Goal: Browse casually: Explore the website without a specific task or goal

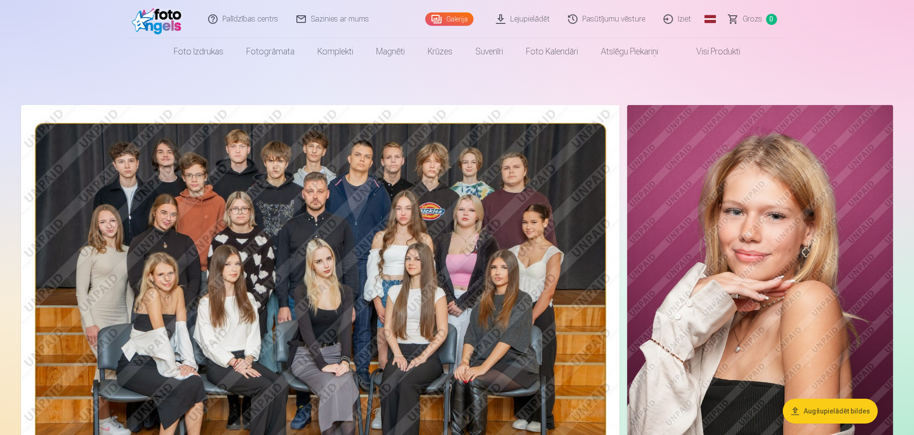
click at [575, 273] on img at bounding box center [320, 304] width 599 height 399
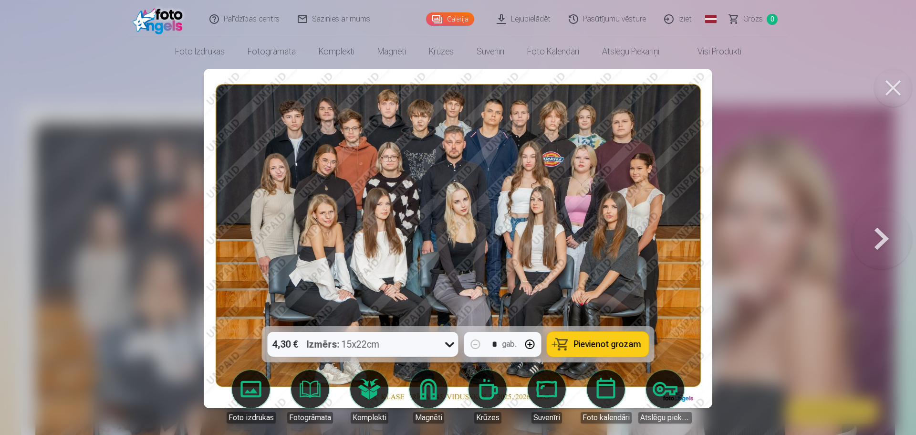
click at [876, 234] on button at bounding box center [882, 238] width 61 height 156
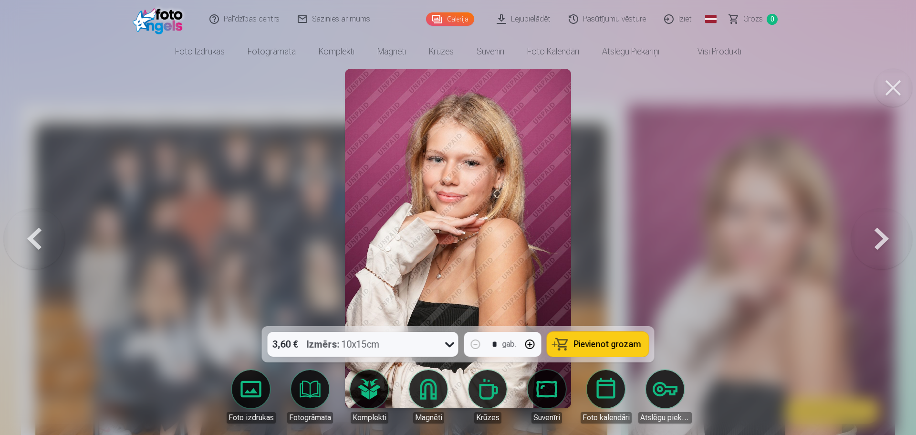
click at [876, 234] on button at bounding box center [882, 238] width 61 height 156
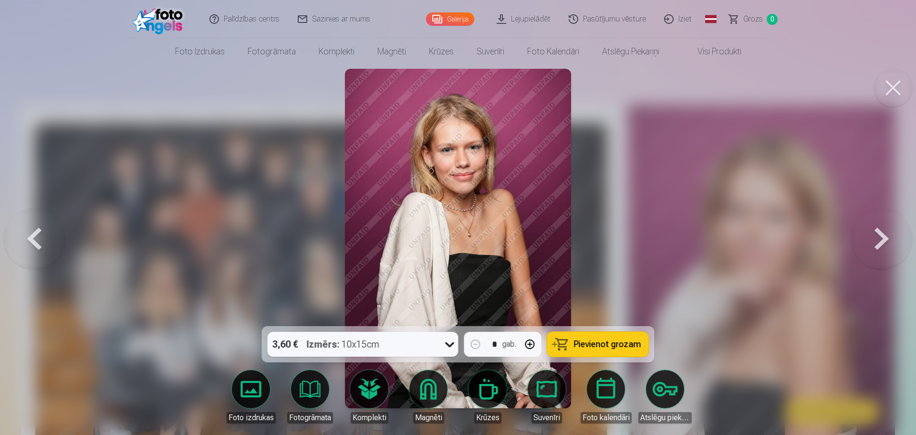
click at [876, 234] on button at bounding box center [882, 238] width 61 height 156
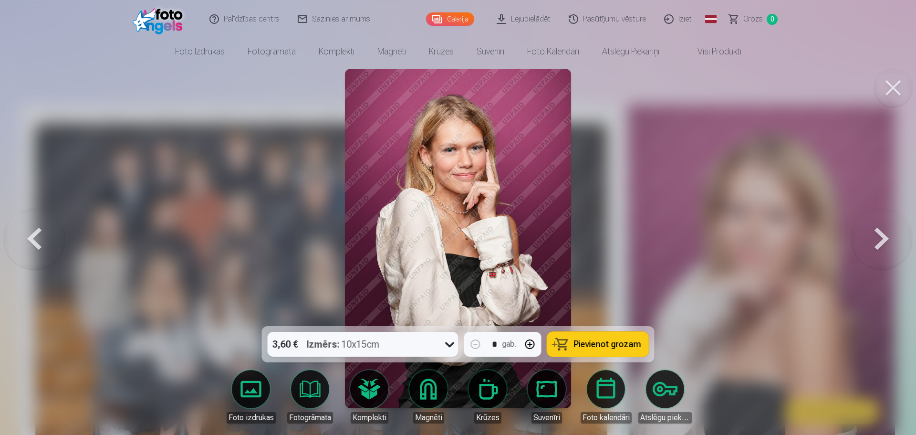
click at [876, 234] on button at bounding box center [882, 238] width 61 height 156
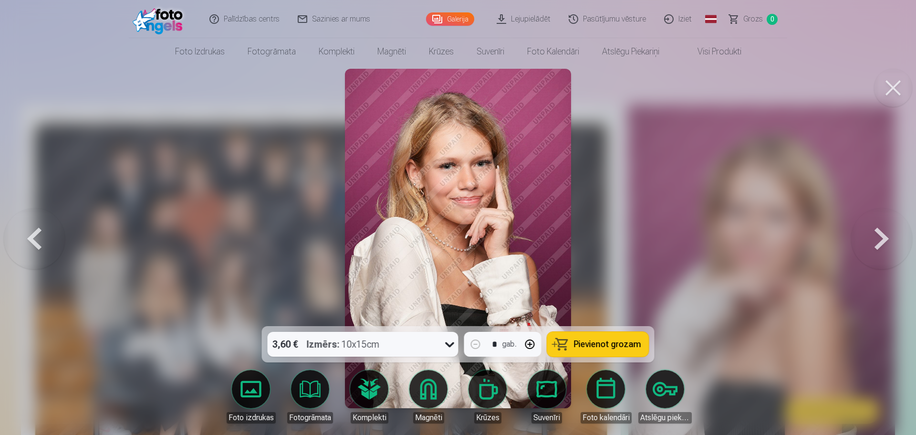
click at [876, 234] on button at bounding box center [882, 238] width 61 height 156
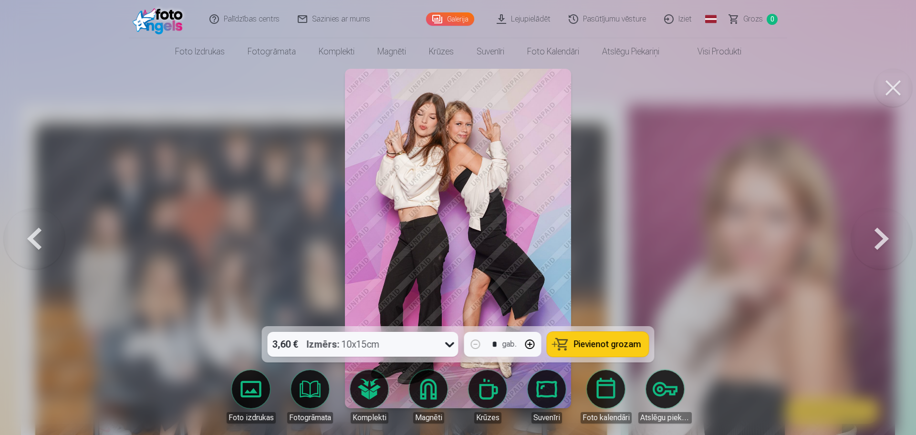
click at [40, 237] on button at bounding box center [34, 238] width 61 height 156
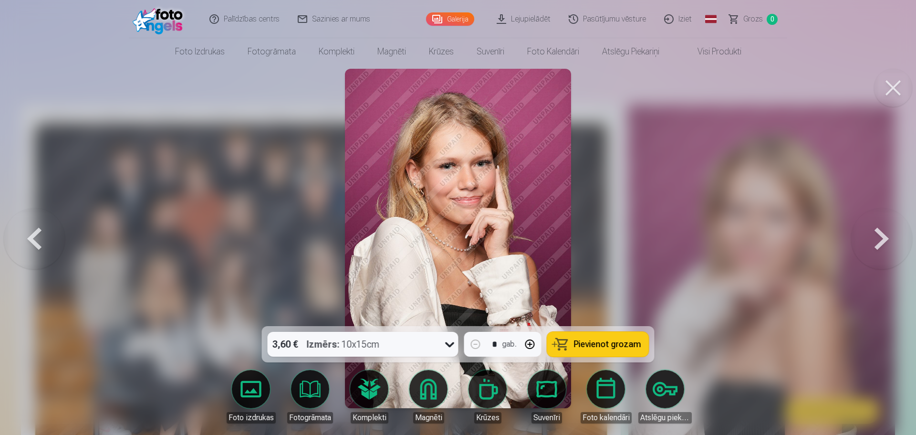
click at [40, 237] on button at bounding box center [34, 238] width 61 height 156
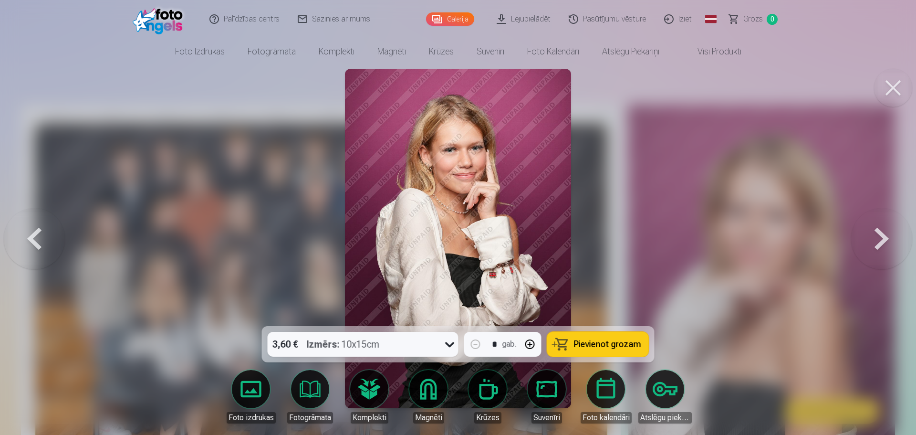
click at [40, 237] on button at bounding box center [34, 238] width 61 height 156
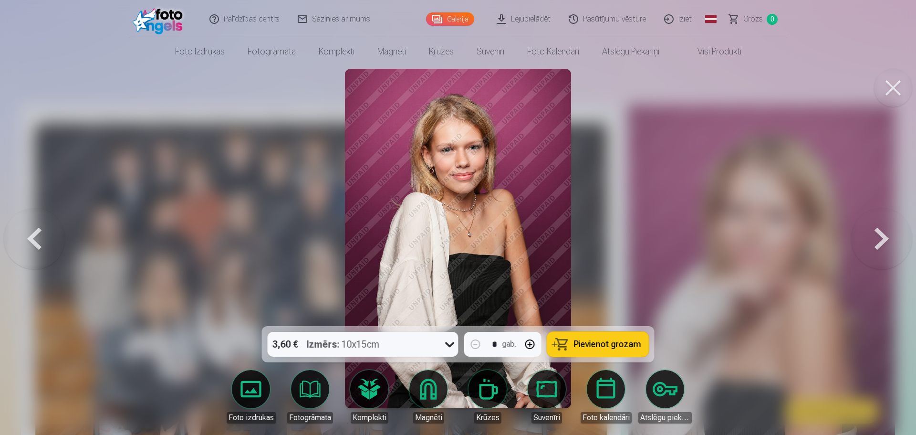
click at [40, 237] on button at bounding box center [34, 238] width 61 height 156
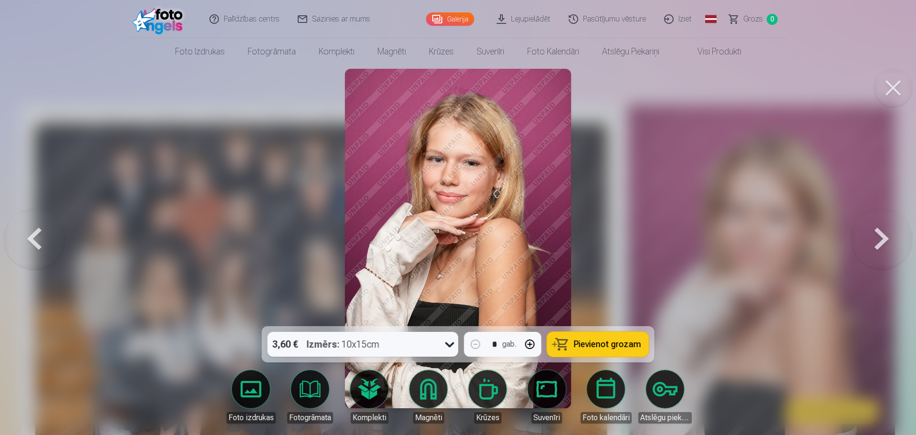
click at [40, 237] on button at bounding box center [34, 238] width 61 height 156
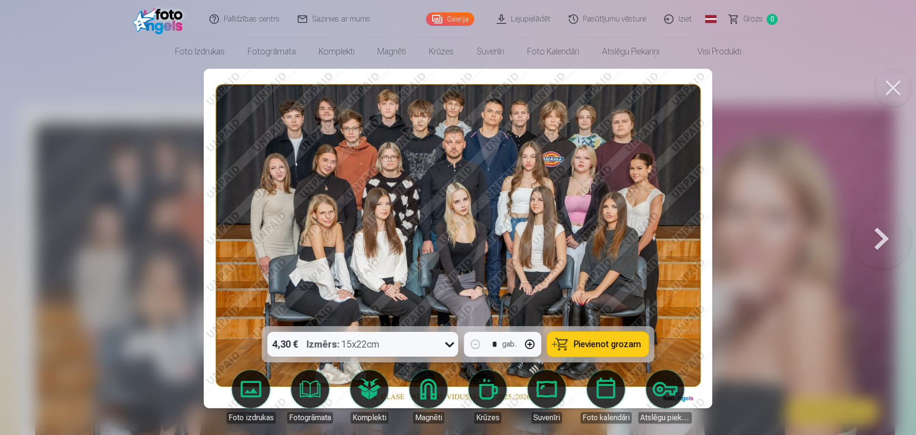
click at [877, 238] on button at bounding box center [882, 238] width 61 height 156
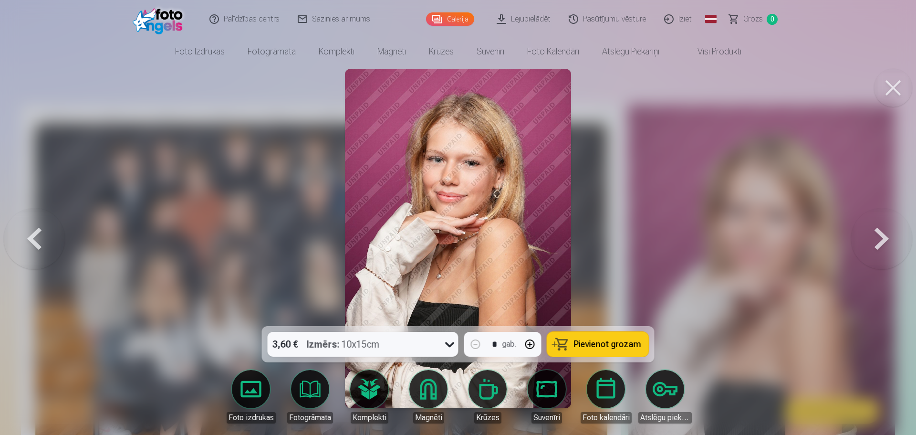
click at [877, 238] on button at bounding box center [882, 238] width 61 height 156
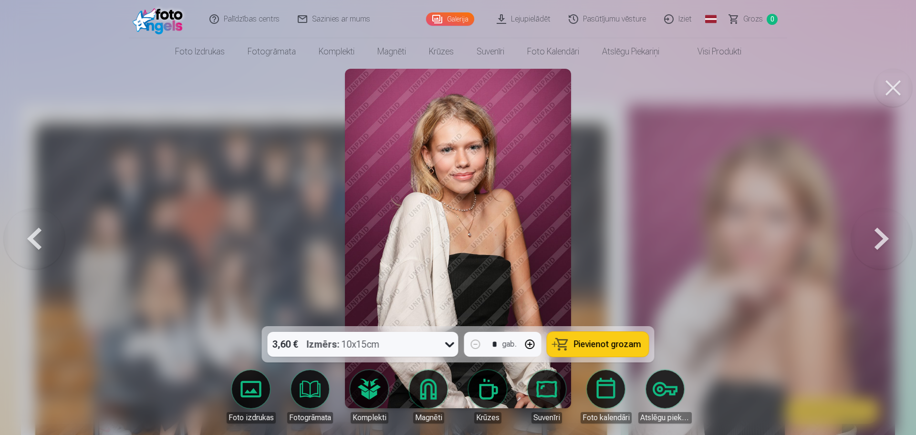
click at [877, 238] on button at bounding box center [882, 238] width 61 height 156
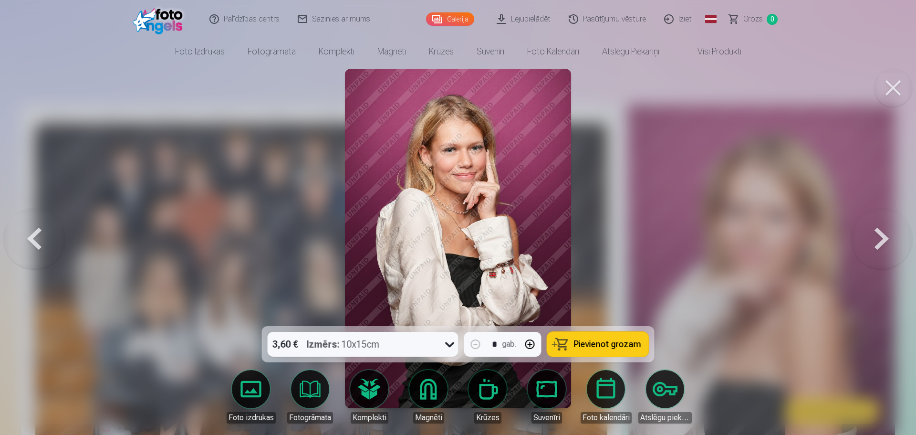
click at [877, 238] on button at bounding box center [882, 238] width 61 height 156
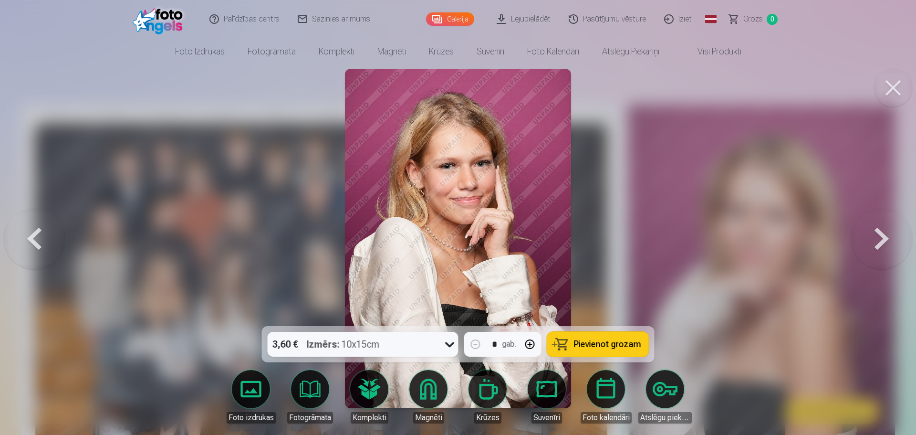
click at [877, 238] on button at bounding box center [882, 238] width 61 height 156
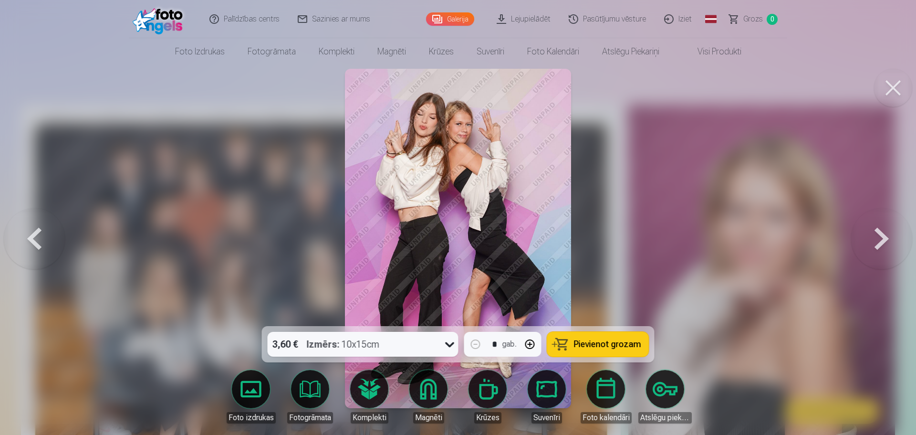
click at [877, 238] on button at bounding box center [882, 238] width 61 height 156
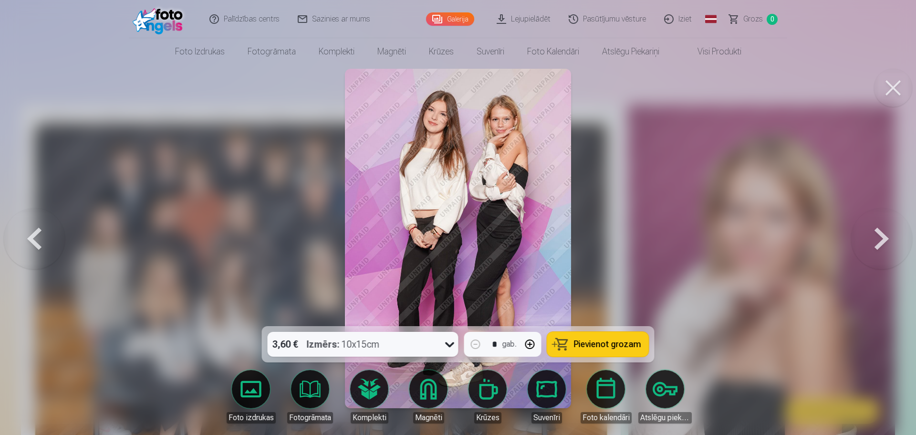
click at [877, 238] on button at bounding box center [882, 238] width 61 height 156
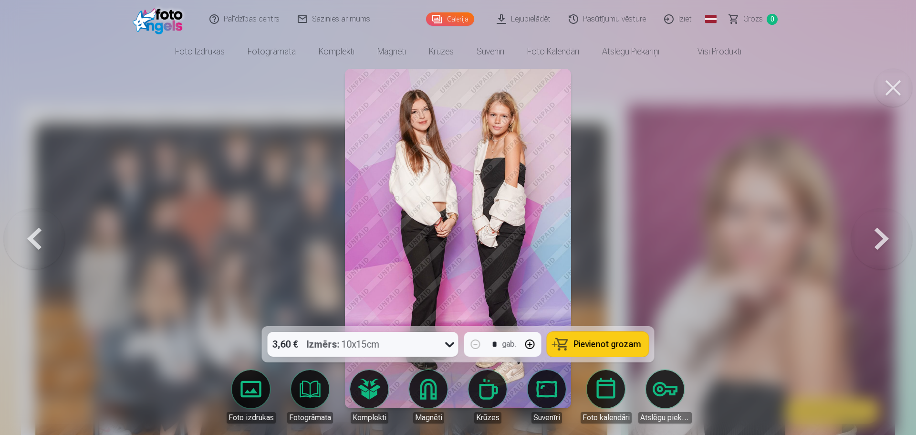
click at [877, 238] on button at bounding box center [882, 238] width 61 height 156
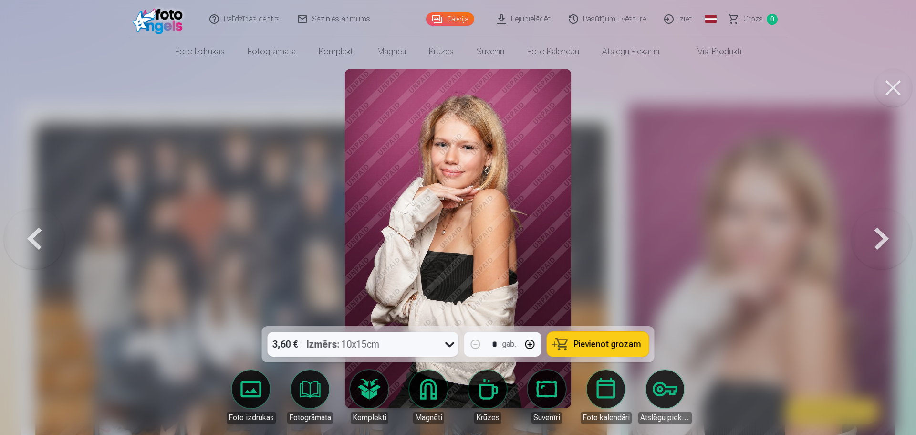
click at [877, 238] on button at bounding box center [882, 238] width 61 height 156
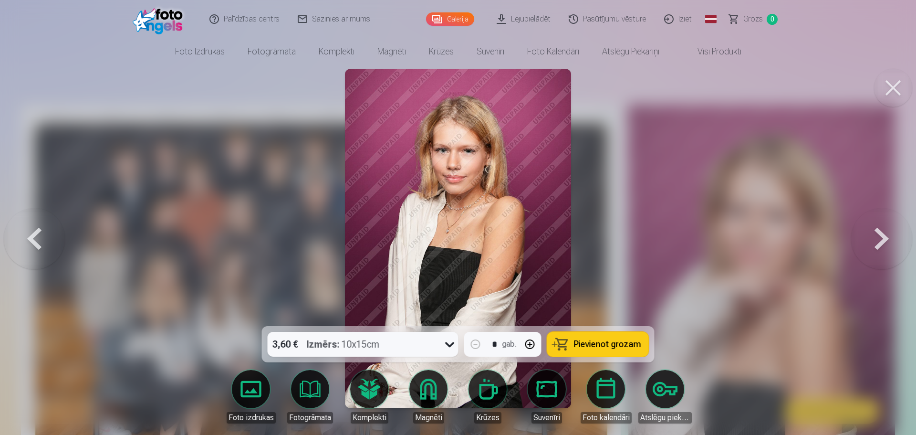
click at [877, 238] on button at bounding box center [882, 238] width 61 height 156
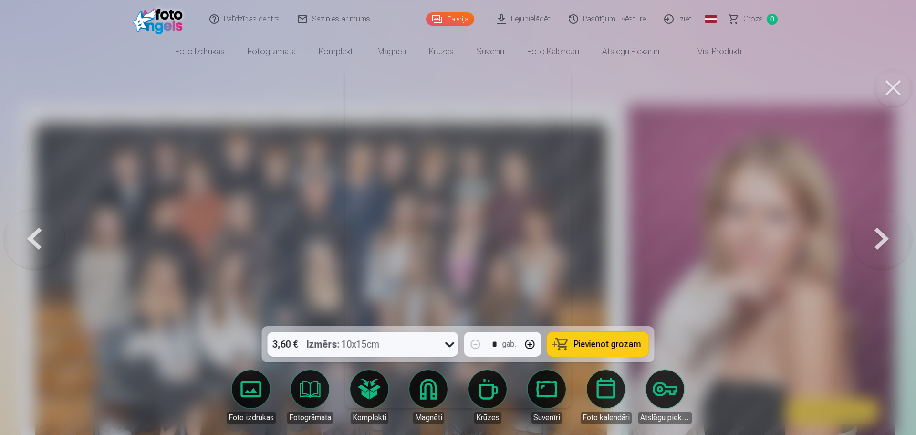
click at [877, 238] on button at bounding box center [882, 238] width 61 height 156
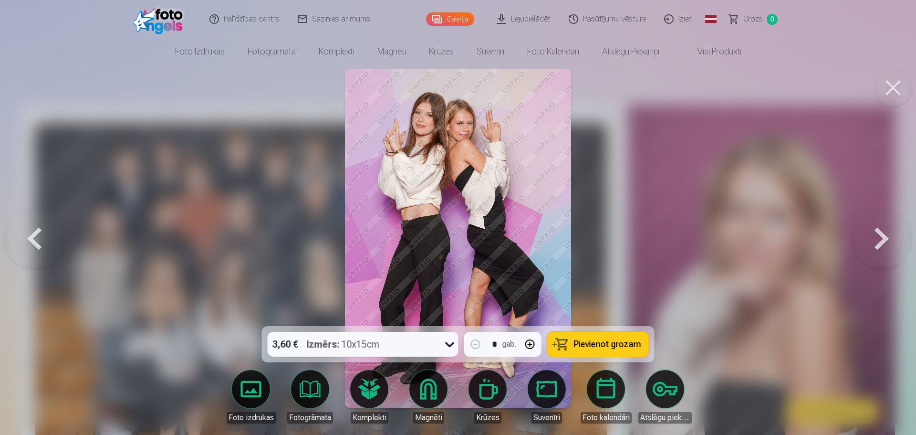
click at [877, 238] on button at bounding box center [882, 238] width 61 height 156
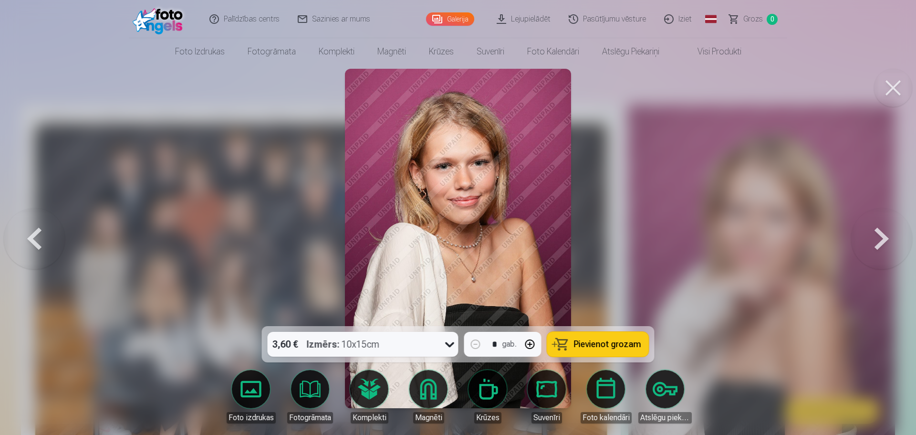
click at [877, 238] on button at bounding box center [882, 238] width 61 height 156
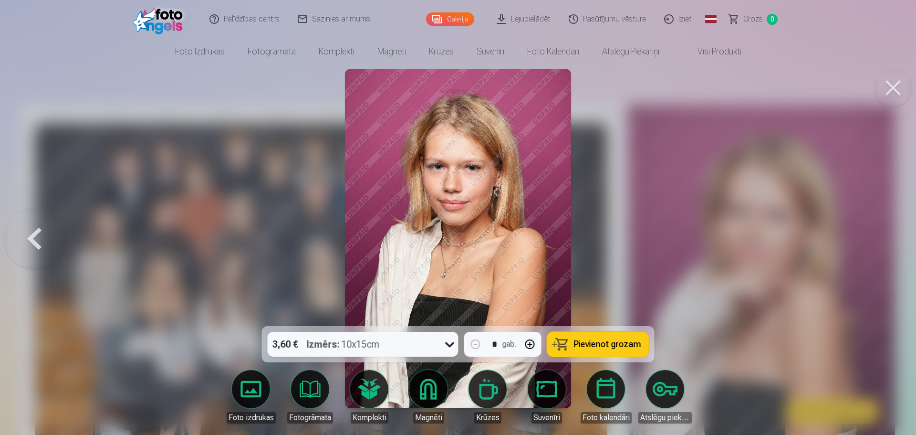
click at [877, 238] on div at bounding box center [458, 217] width 916 height 435
